Goal: Information Seeking & Learning: Learn about a topic

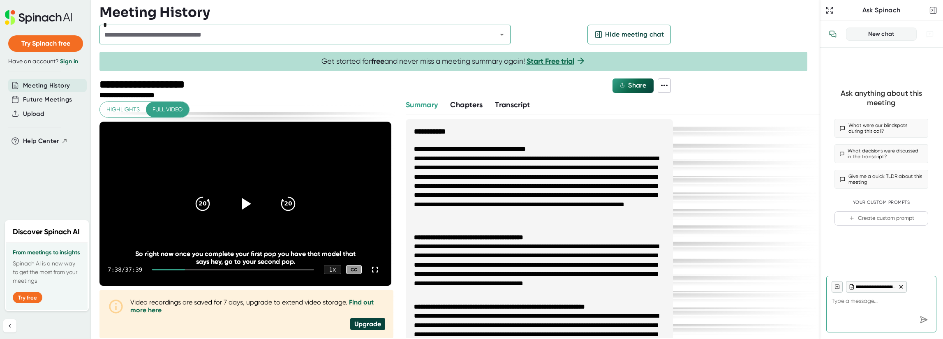
scroll to position [82, 0]
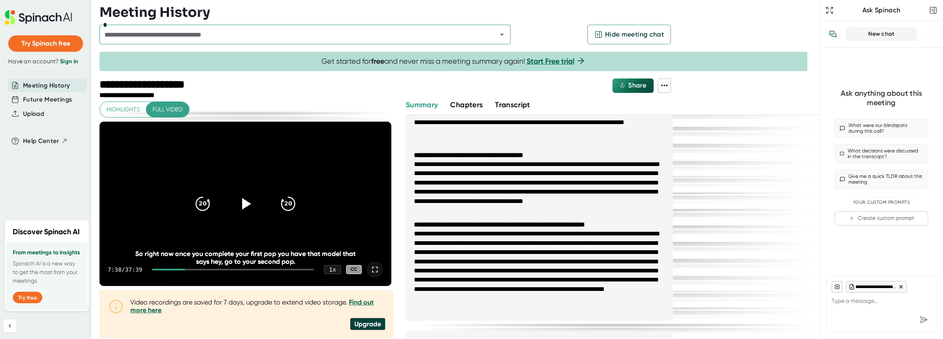
click at [370, 270] on icon at bounding box center [375, 270] width 10 height 10
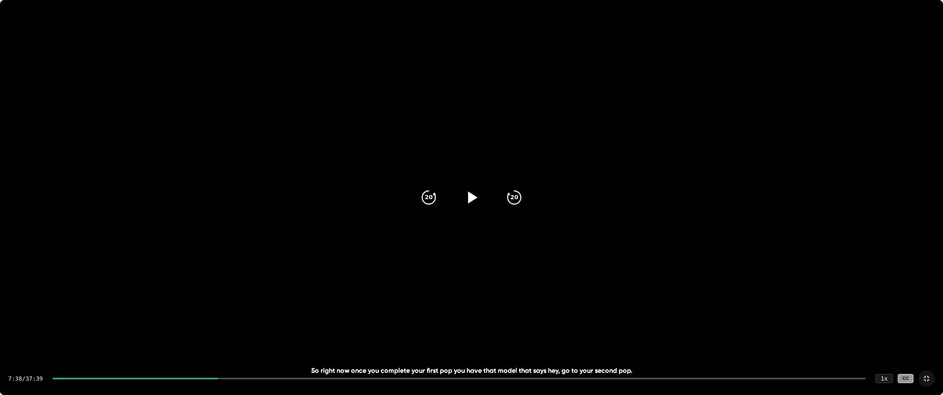
click at [469, 197] on icon at bounding box center [472, 197] width 9 height 12
click at [476, 200] on icon at bounding box center [471, 197] width 21 height 21
click at [273, 339] on div "9:57 / 37:39 1 x CC" at bounding box center [471, 378] width 943 height 33
click at [274, 339] on div "9:57 / 37:39 1 x CC" at bounding box center [471, 378] width 943 height 33
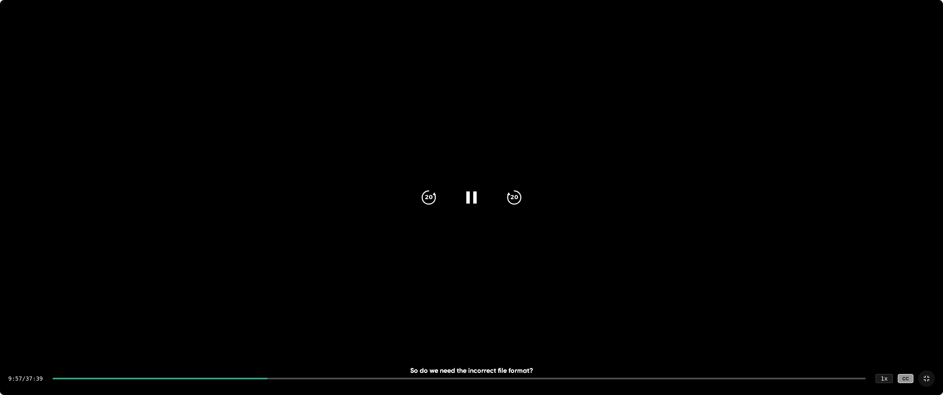
click at [275, 339] on div "9:57 / 37:39 1 x CC" at bounding box center [471, 378] width 943 height 33
click at [276, 339] on div "9:57 / 37:39 1 x CC" at bounding box center [471, 378] width 943 height 33
click at [276, 339] on div at bounding box center [459, 378] width 813 height 2
click at [482, 202] on div at bounding box center [471, 197] width 35 height 35
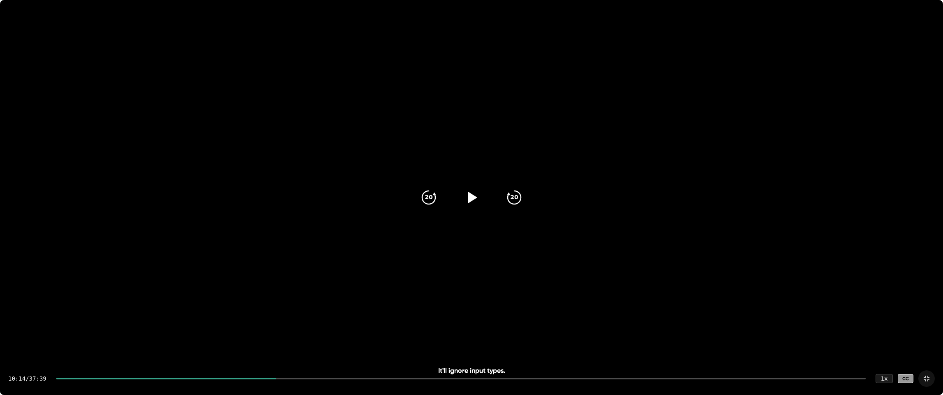
click at [925, 339] on icon at bounding box center [926, 378] width 6 height 6
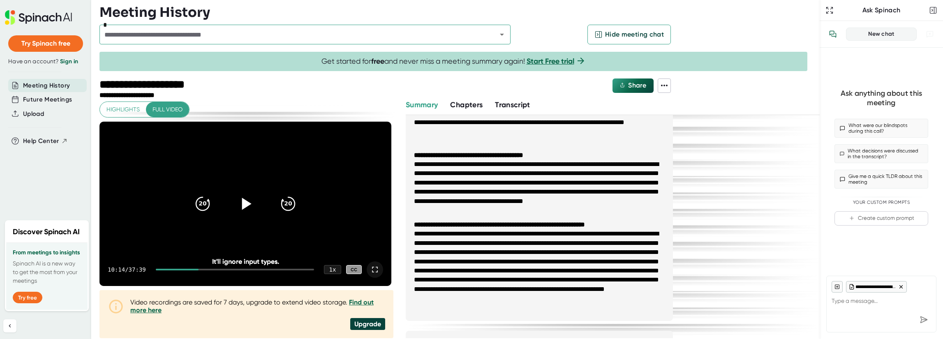
click at [247, 206] on icon at bounding box center [245, 204] width 21 height 21
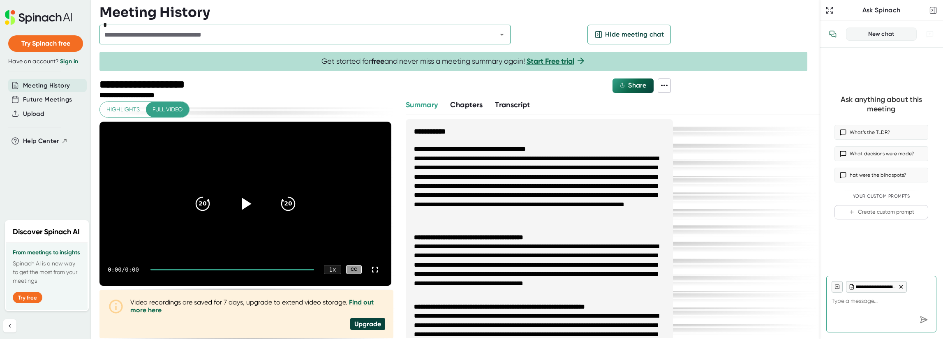
click at [243, 203] on icon at bounding box center [246, 204] width 9 height 12
click at [187, 270] on div "0:01 / 37:39 1 x CC" at bounding box center [245, 269] width 292 height 33
click at [186, 269] on div at bounding box center [233, 270] width 162 height 2
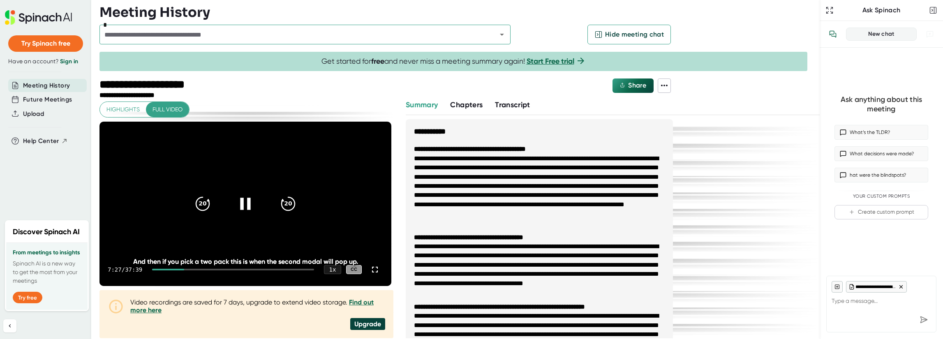
click at [186, 269] on div at bounding box center [233, 270] width 162 height 2
click at [367, 270] on div at bounding box center [375, 269] width 16 height 16
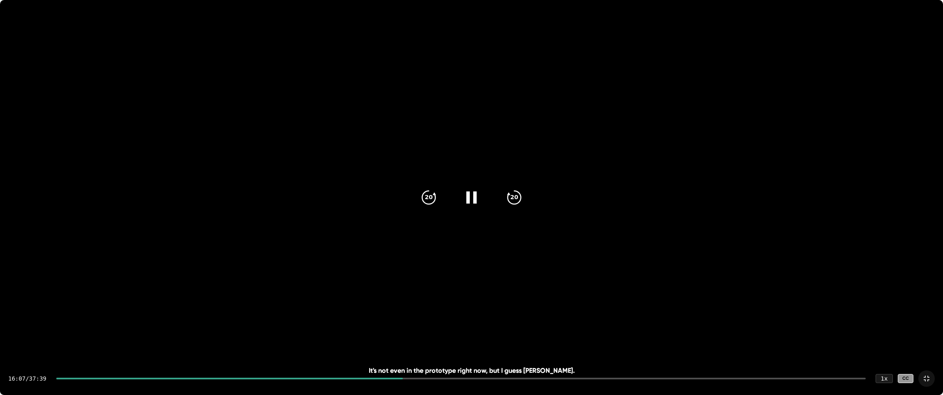
click at [361, 339] on div at bounding box center [229, 378] width 346 height 2
click at [317, 339] on div at bounding box center [208, 378] width 304 height 2
click at [928, 339] on icon at bounding box center [926, 378] width 10 height 10
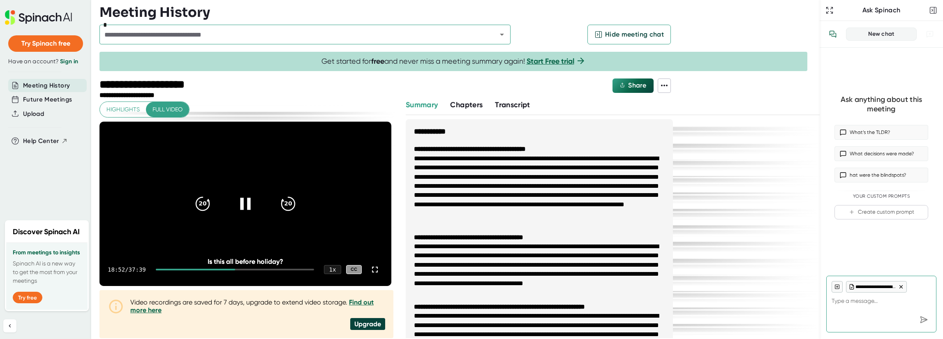
click at [238, 198] on icon at bounding box center [245, 204] width 21 height 21
click at [248, 201] on icon at bounding box center [245, 204] width 21 height 21
click at [240, 206] on icon at bounding box center [245, 204] width 10 height 12
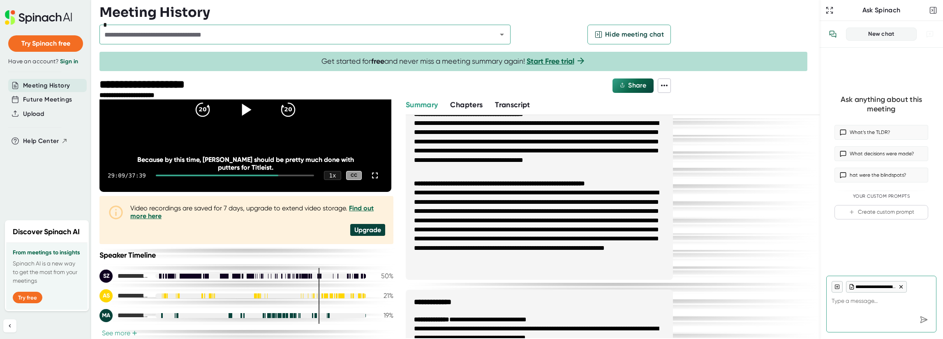
scroll to position [164, 0]
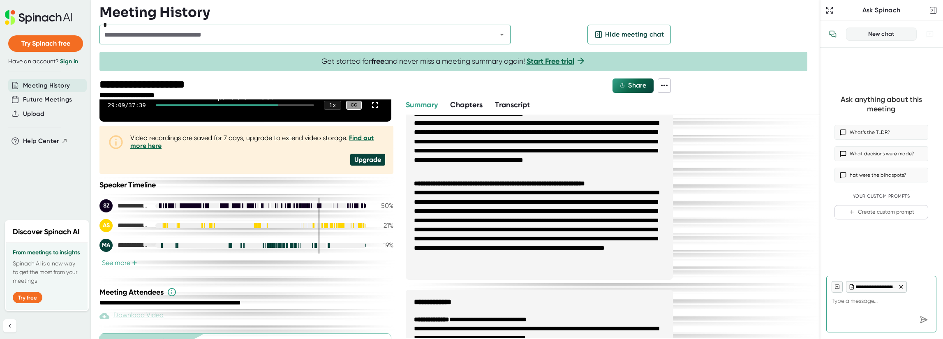
click at [121, 261] on button "See more +" at bounding box center [119, 263] width 40 height 9
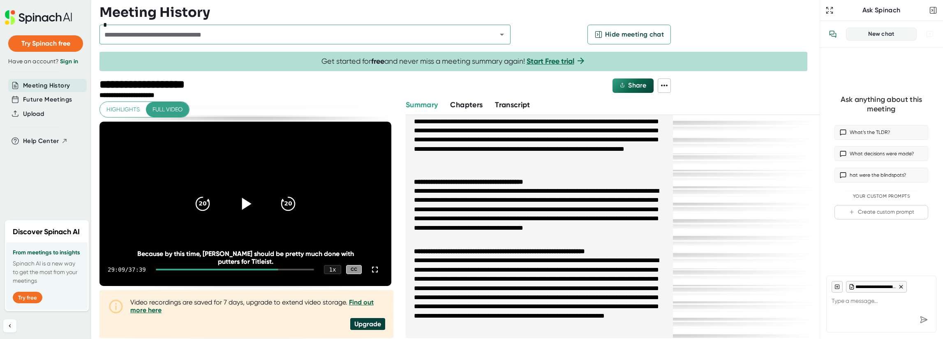
scroll to position [123, 0]
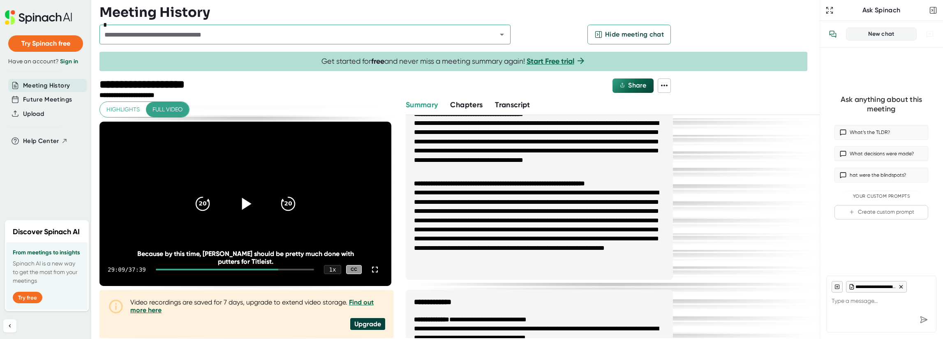
click at [471, 103] on span "Chapters" at bounding box center [466, 104] width 32 height 9
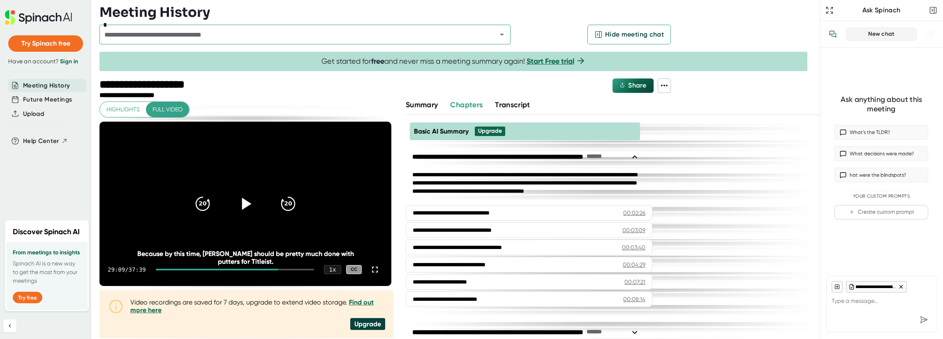
click at [423, 108] on span "Summary" at bounding box center [422, 104] width 32 height 9
